Goal: Check status: Check status

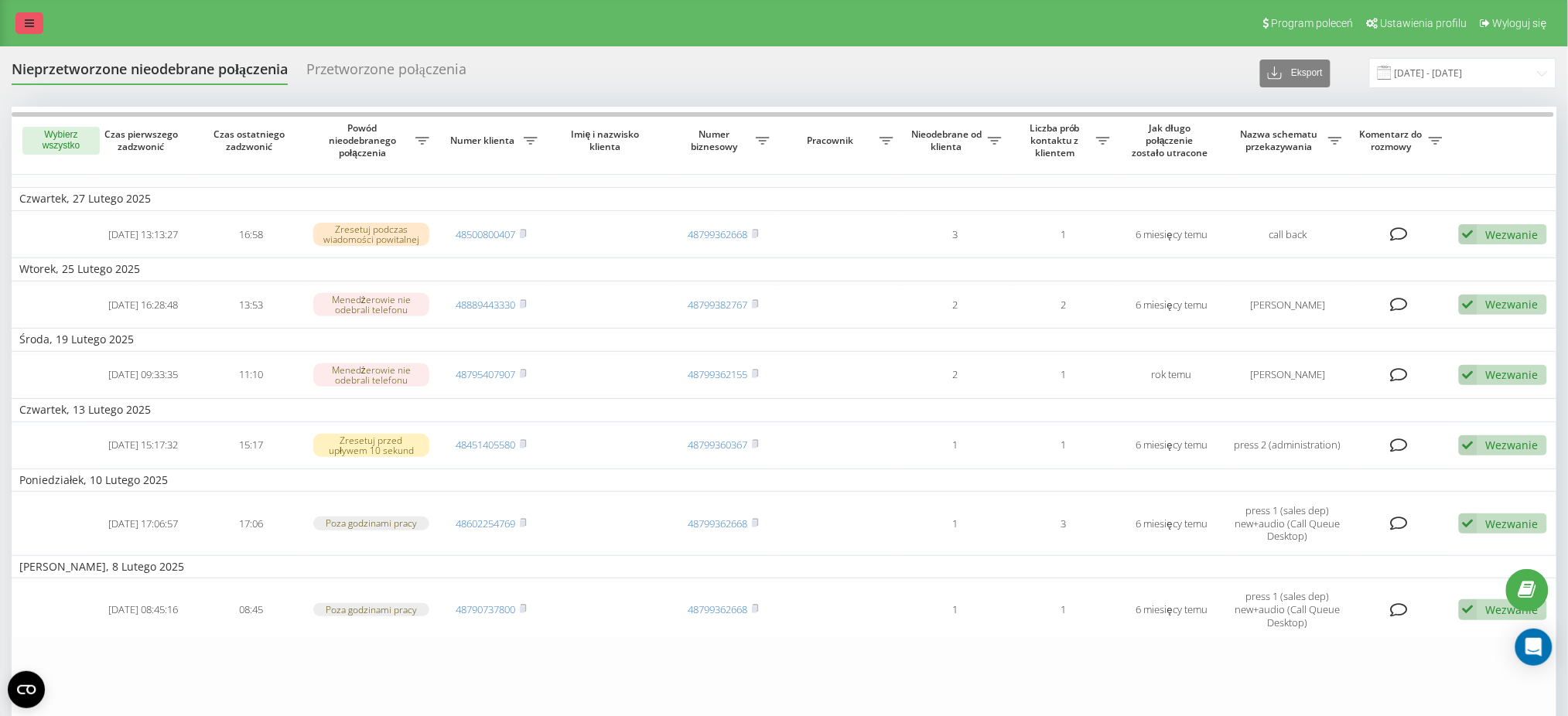
click at [30, 24] on icon at bounding box center [29, 23] width 9 height 11
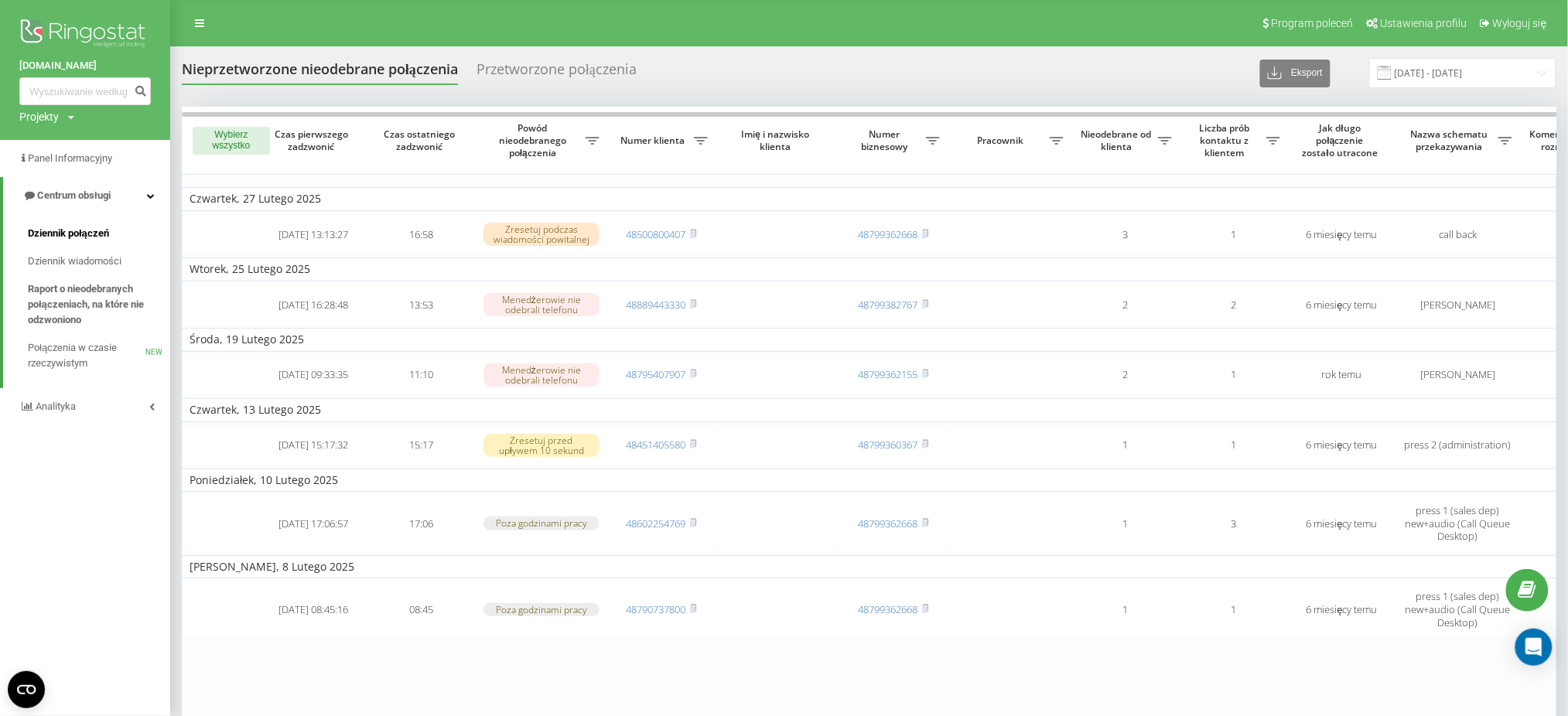
click at [65, 237] on span "Dziennik połączeń" at bounding box center [69, 234] width 82 height 16
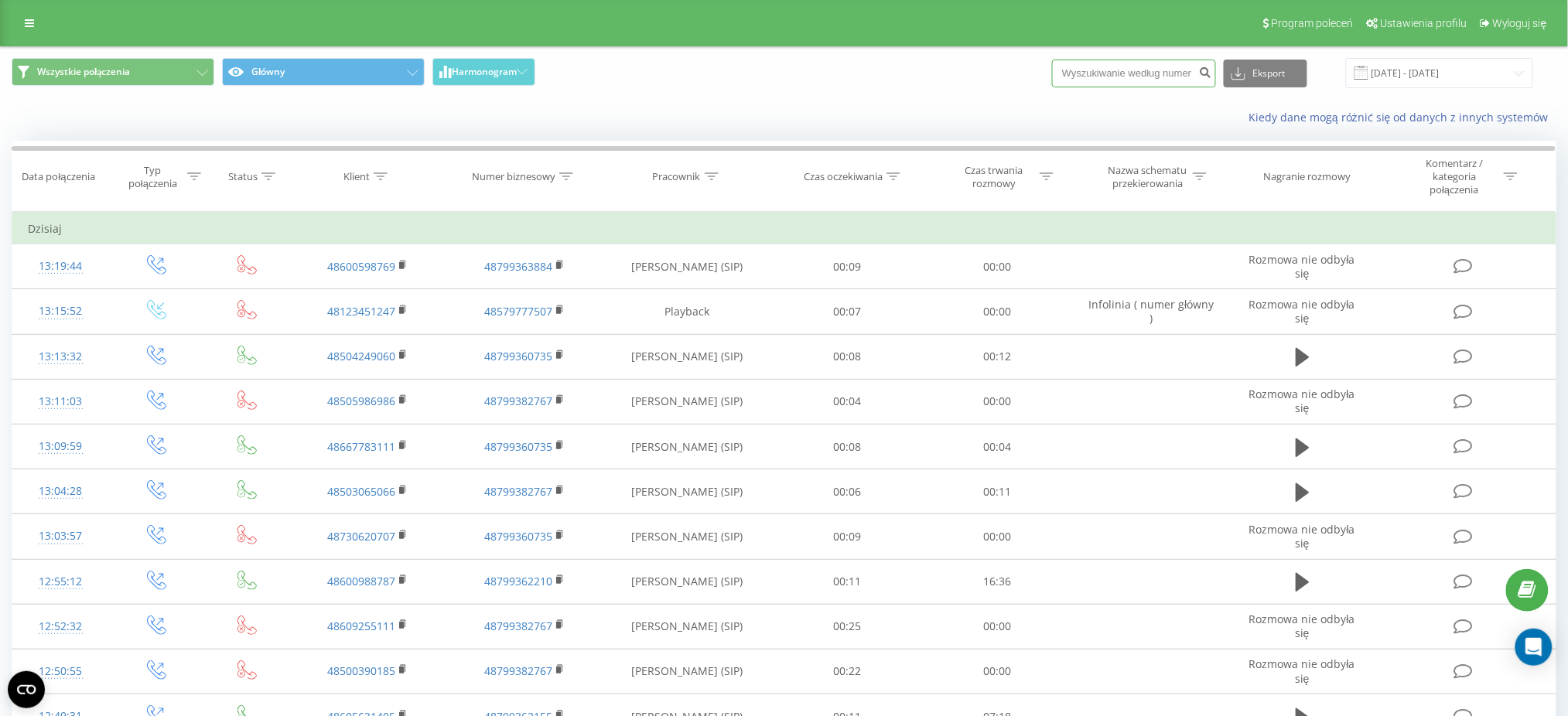
click at [1168, 82] on input at bounding box center [1134, 74] width 164 height 28
paste input "48660511176"
type input "48660511176"
click at [1212, 75] on icon "submit" at bounding box center [1204, 70] width 13 height 9
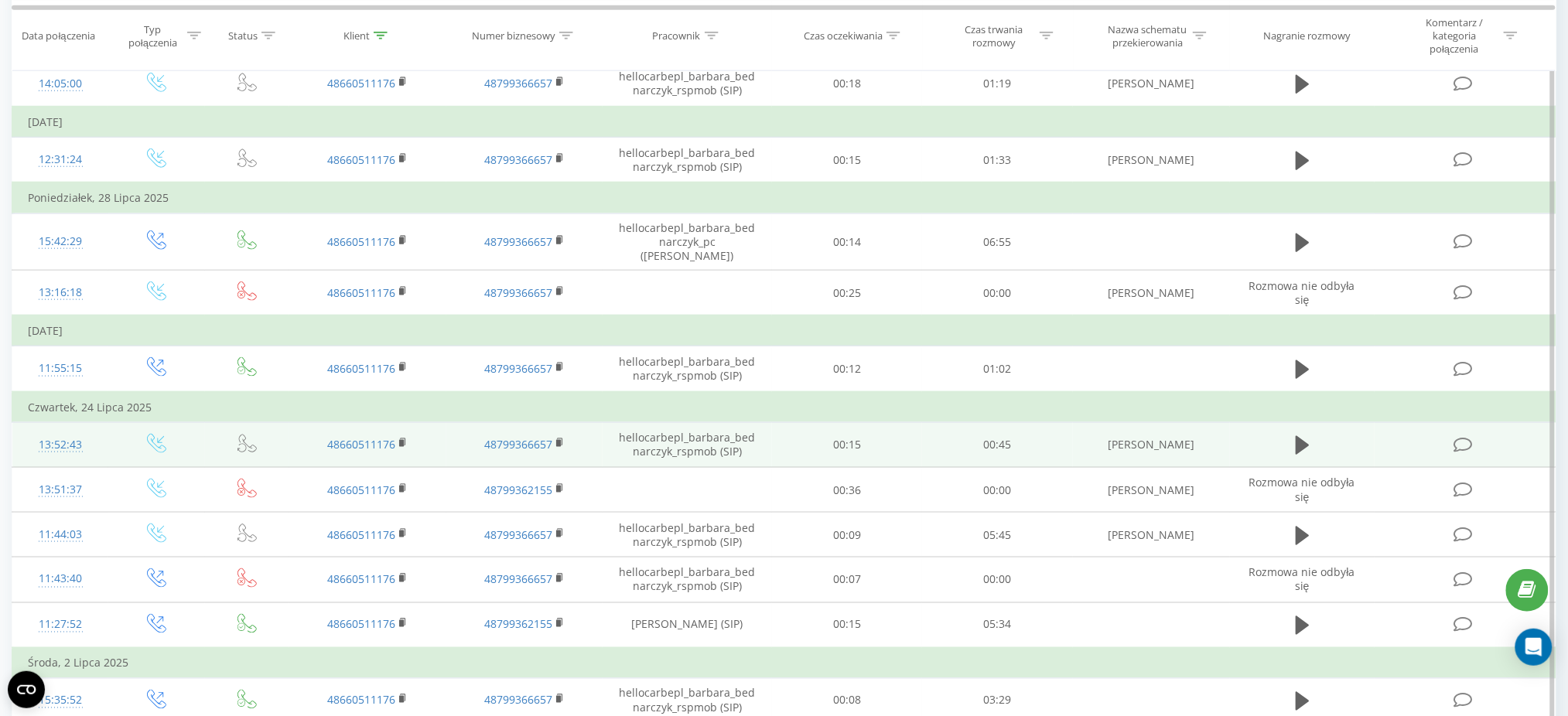
scroll to position [618, 0]
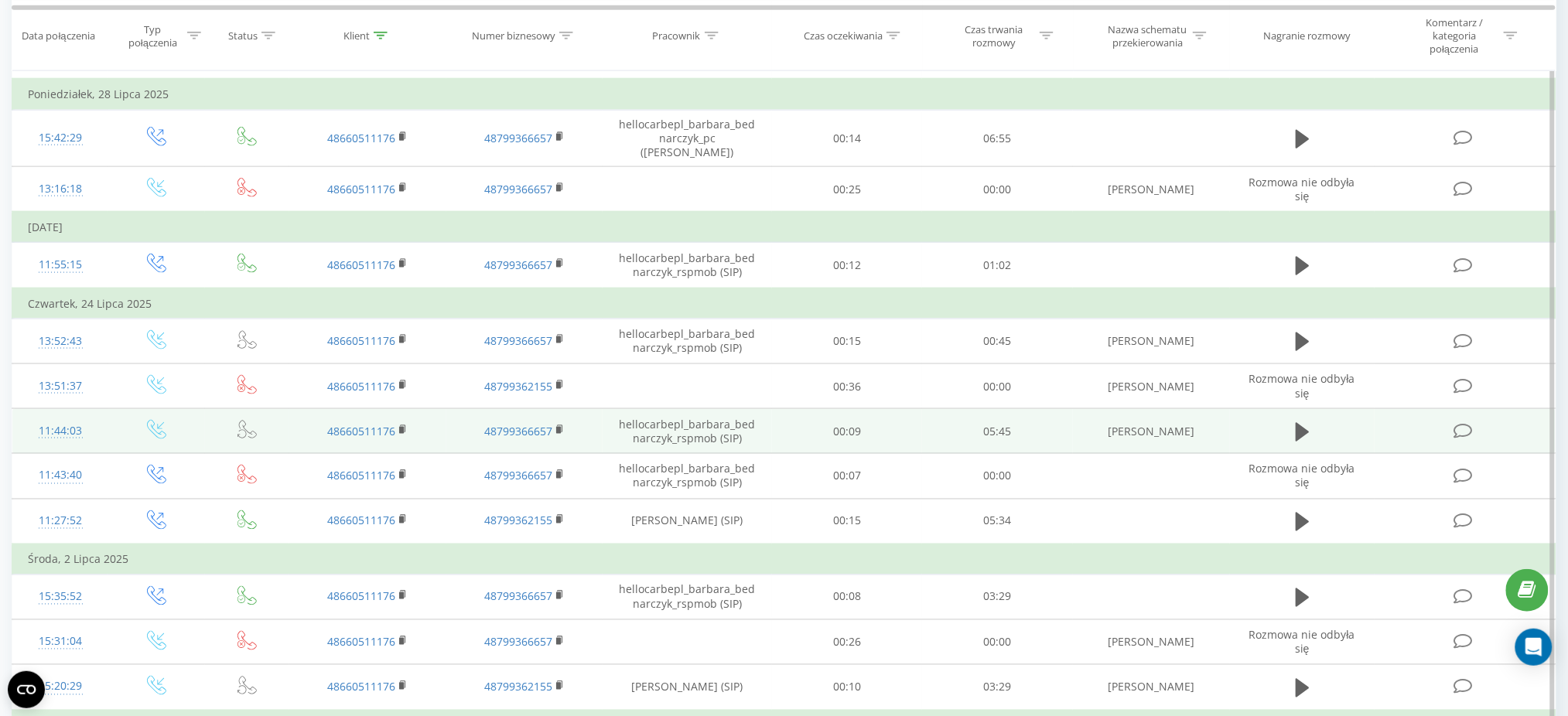
click at [1289, 419] on td at bounding box center [1301, 431] width 144 height 45
click at [1295, 423] on icon at bounding box center [1302, 432] width 14 height 19
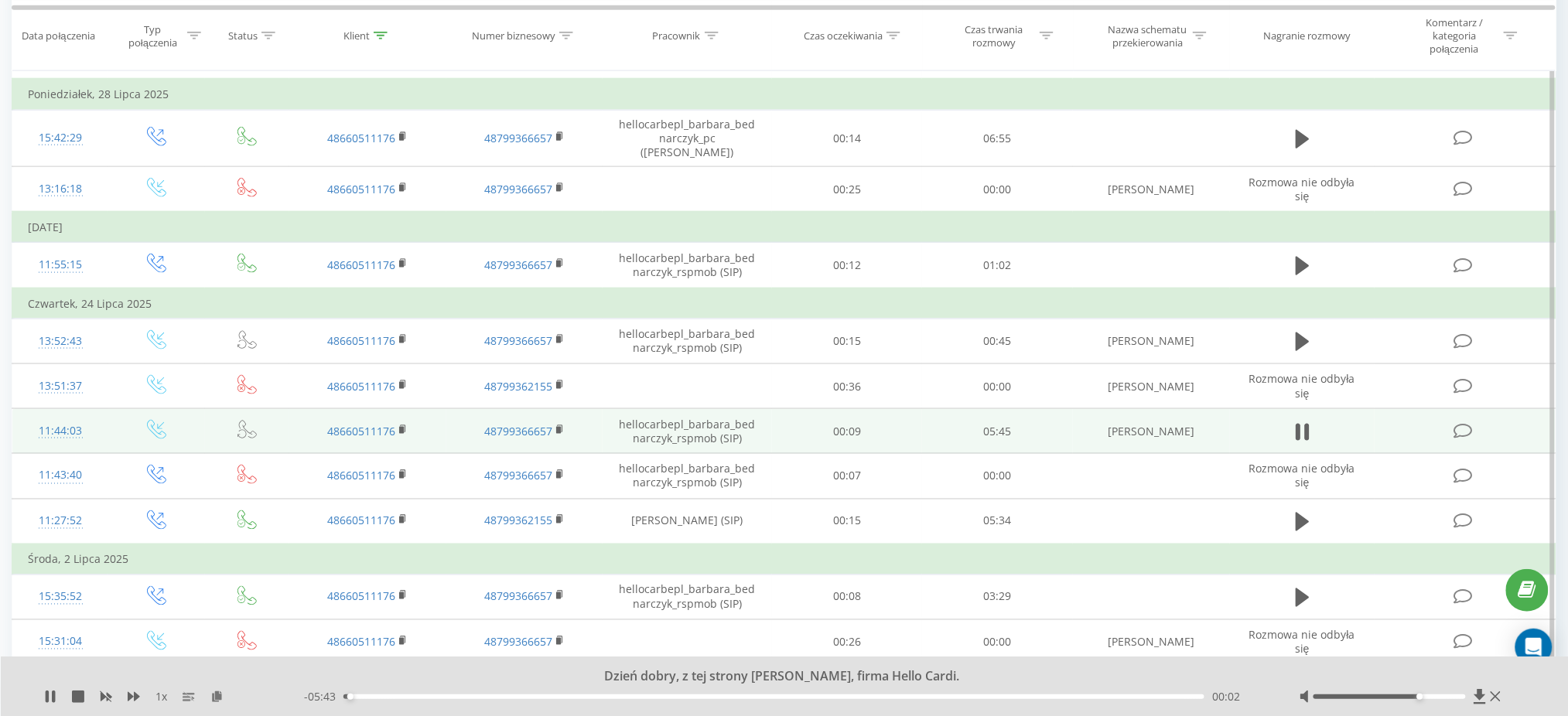
drag, startPoint x: 1409, startPoint y: 694, endPoint x: 1426, endPoint y: 696, distance: 17.1
click at [1426, 696] on div at bounding box center [1389, 696] width 152 height 5
drag, startPoint x: 1420, startPoint y: 699, endPoint x: 1409, endPoint y: 699, distance: 11.0
click at [1409, 699] on div at bounding box center [1389, 696] width 152 height 5
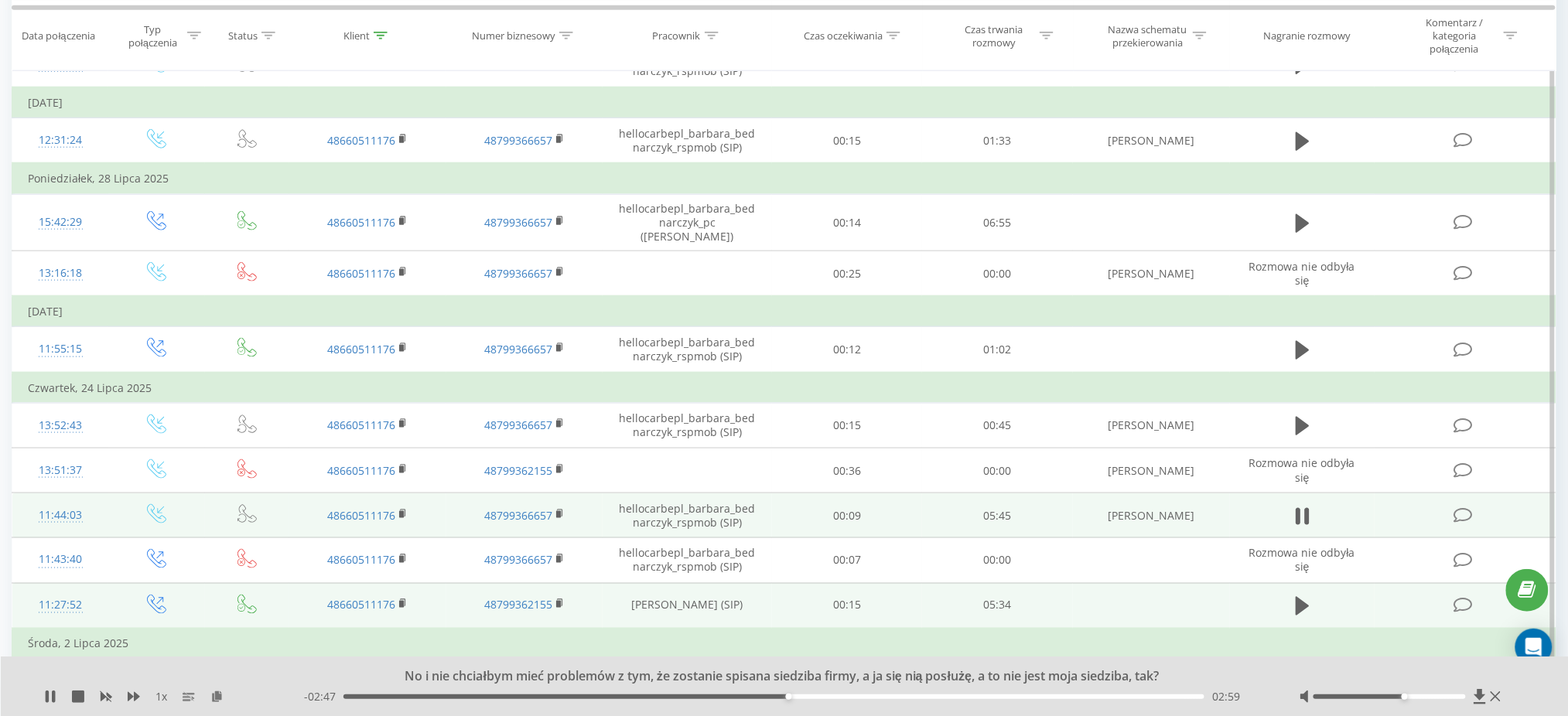
scroll to position [500, 0]
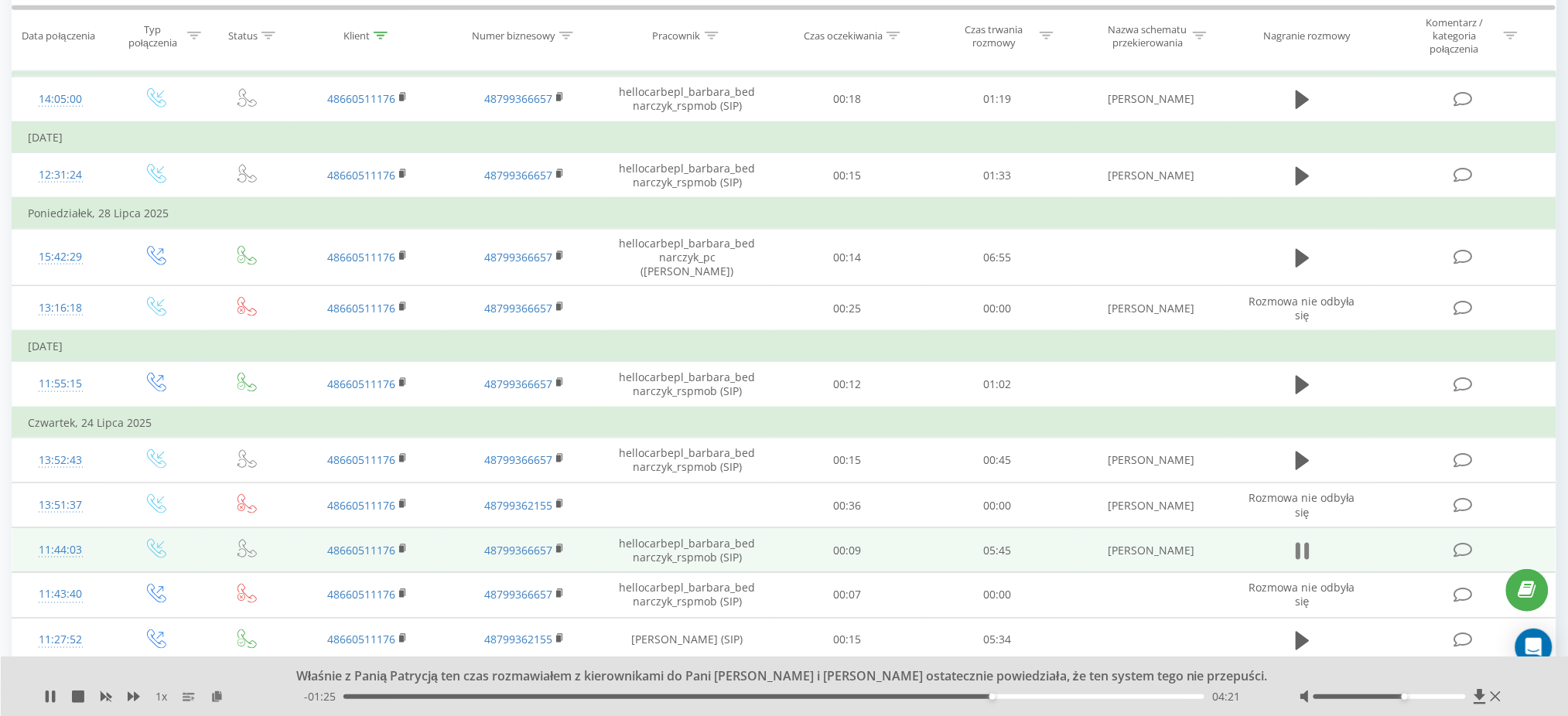
click at [1300, 543] on icon at bounding box center [1297, 551] width 5 height 17
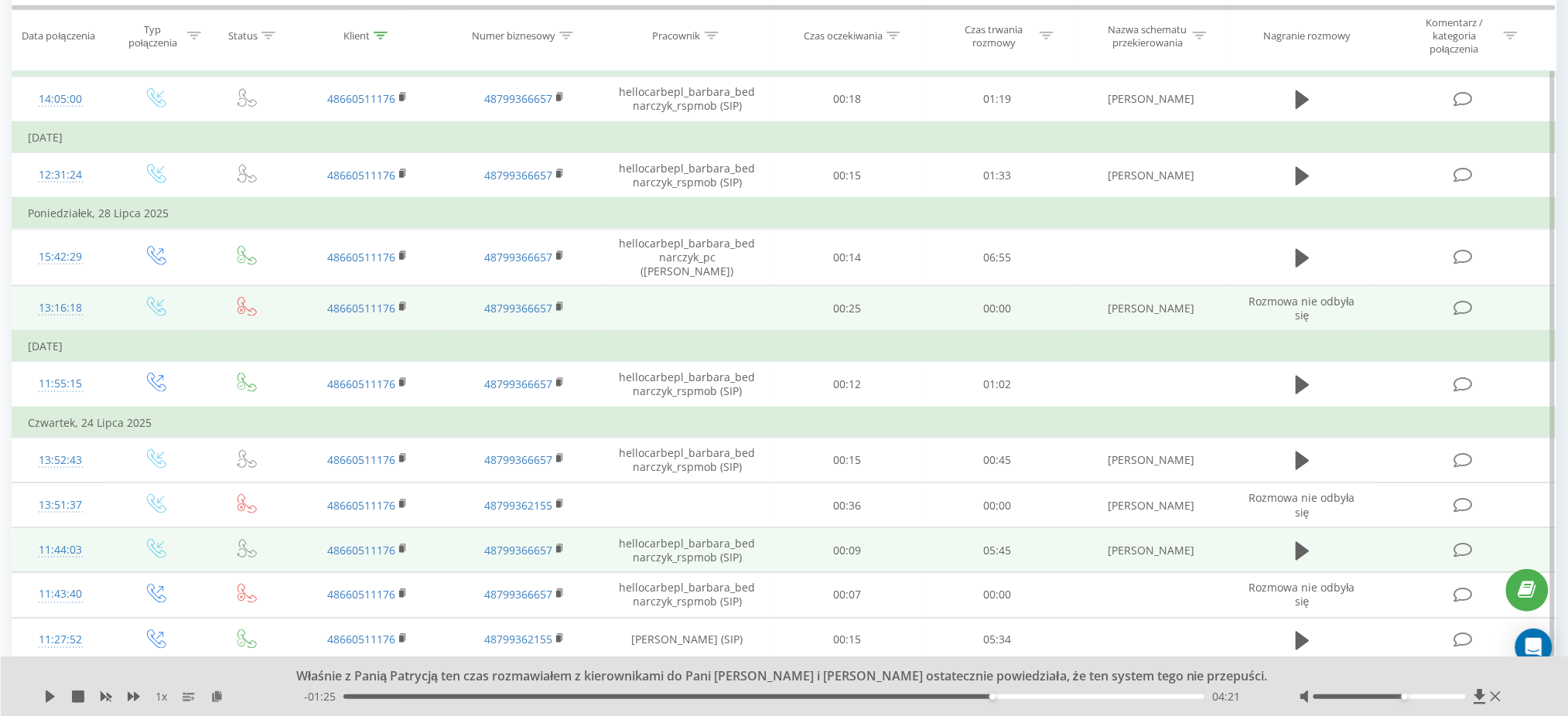
scroll to position [396, 0]
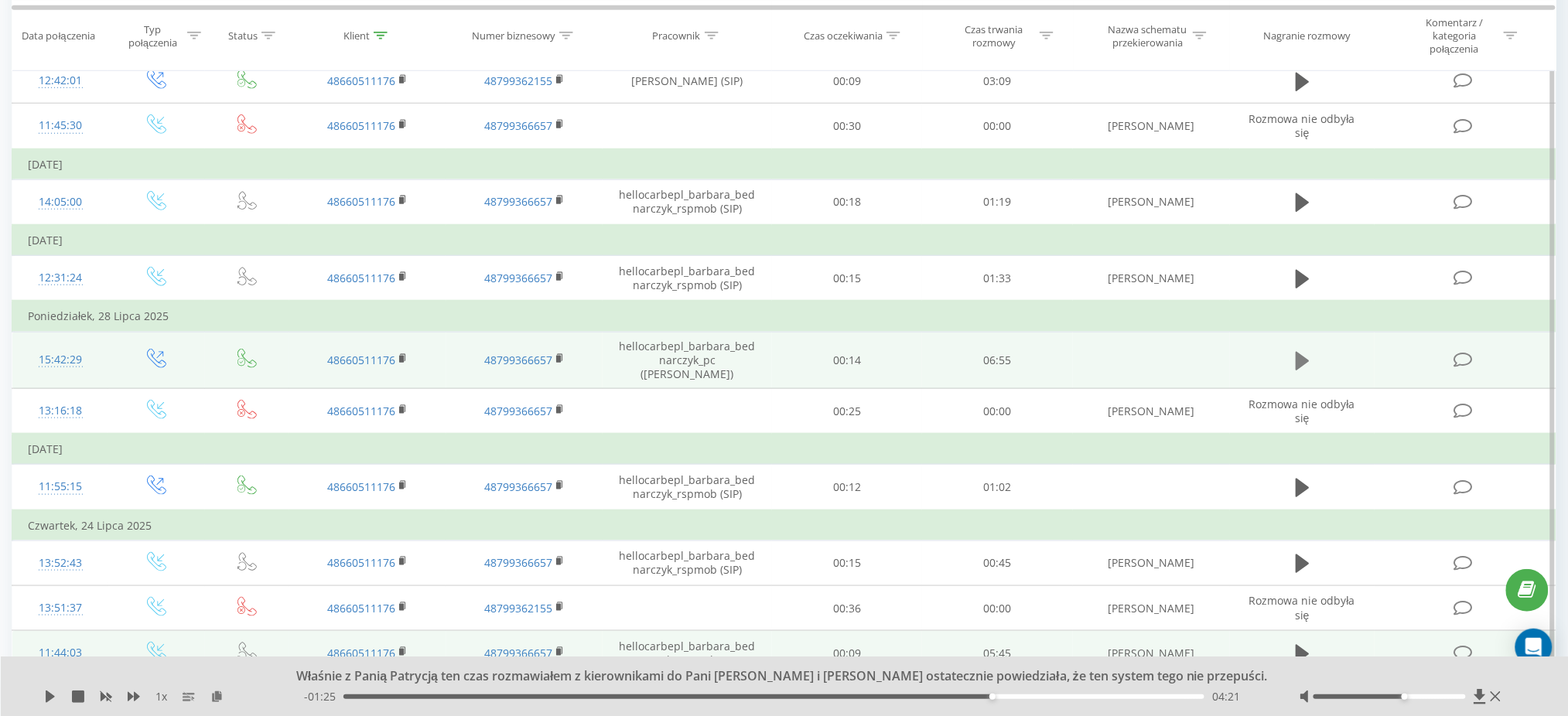
click at [1297, 352] on icon at bounding box center [1302, 360] width 14 height 19
